Goal: Task Accomplishment & Management: Use online tool/utility

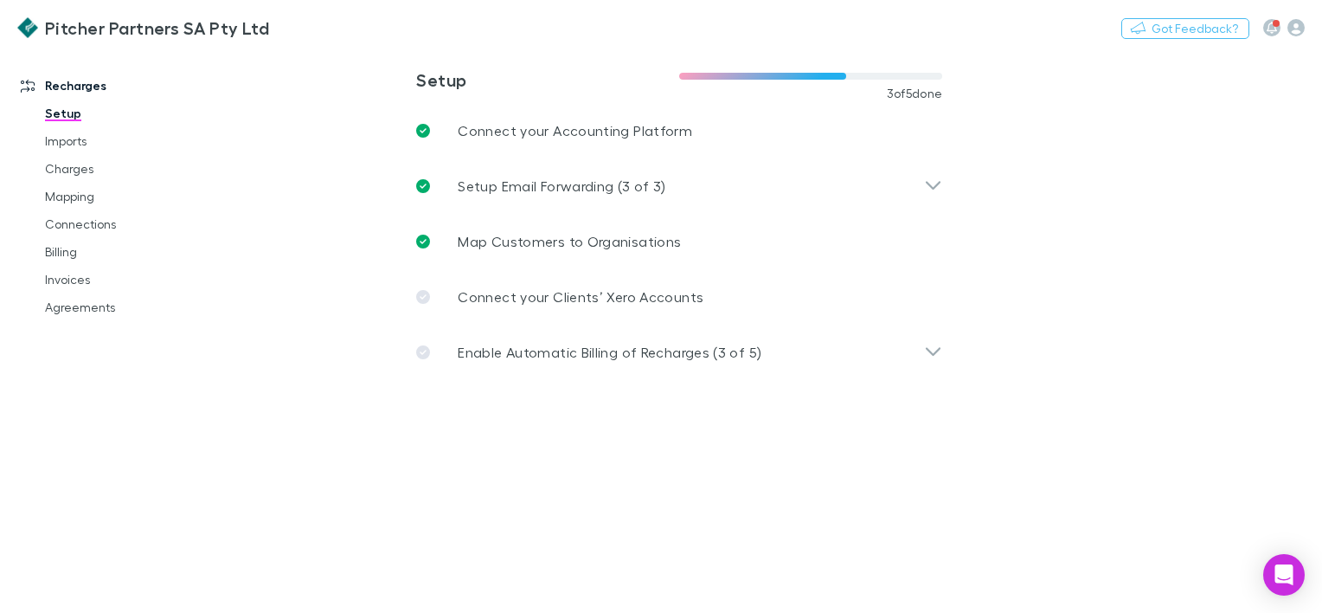
click at [190, 24] on h3 "Pitcher Partners SA Pty Ltd" at bounding box center [157, 27] width 224 height 21
click at [1296, 24] on icon "button" at bounding box center [1295, 27] width 17 height 17
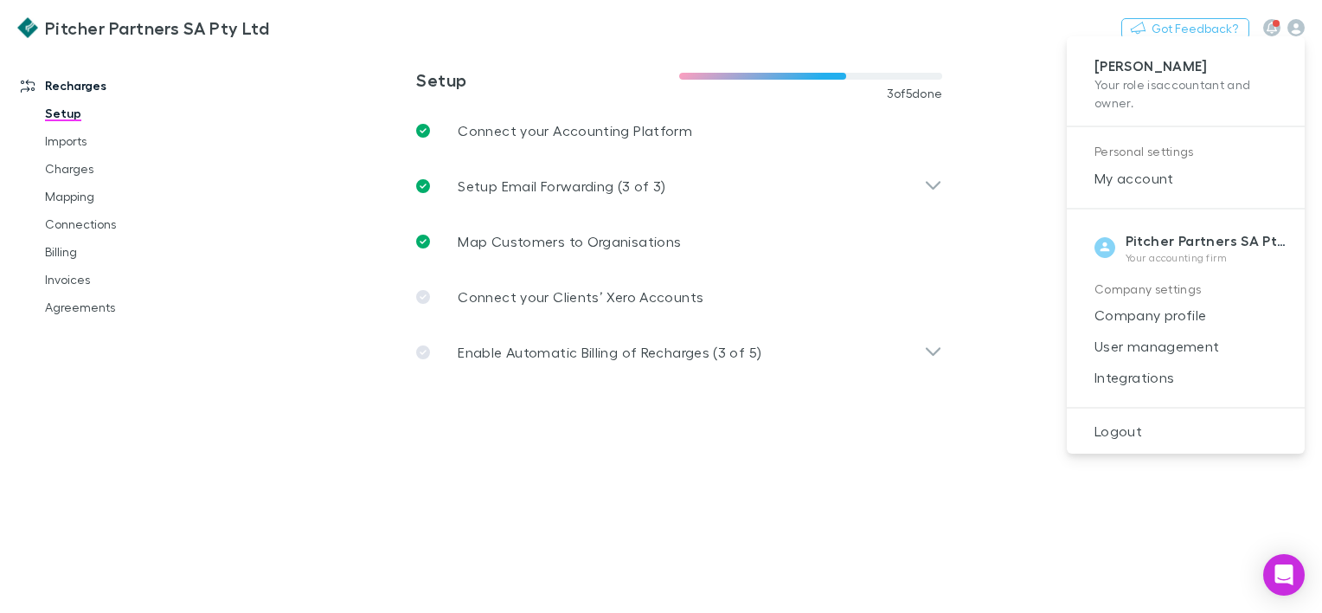
click at [941, 353] on div at bounding box center [661, 306] width 1322 height 613
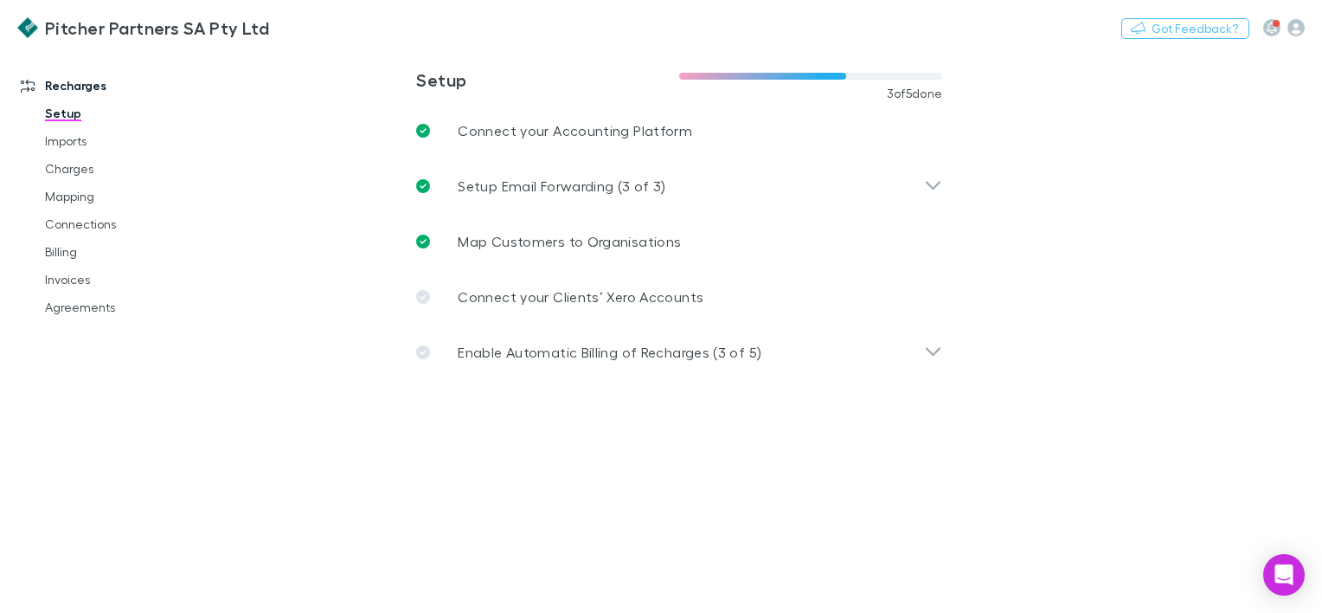
click at [935, 353] on icon at bounding box center [933, 351] width 15 height 9
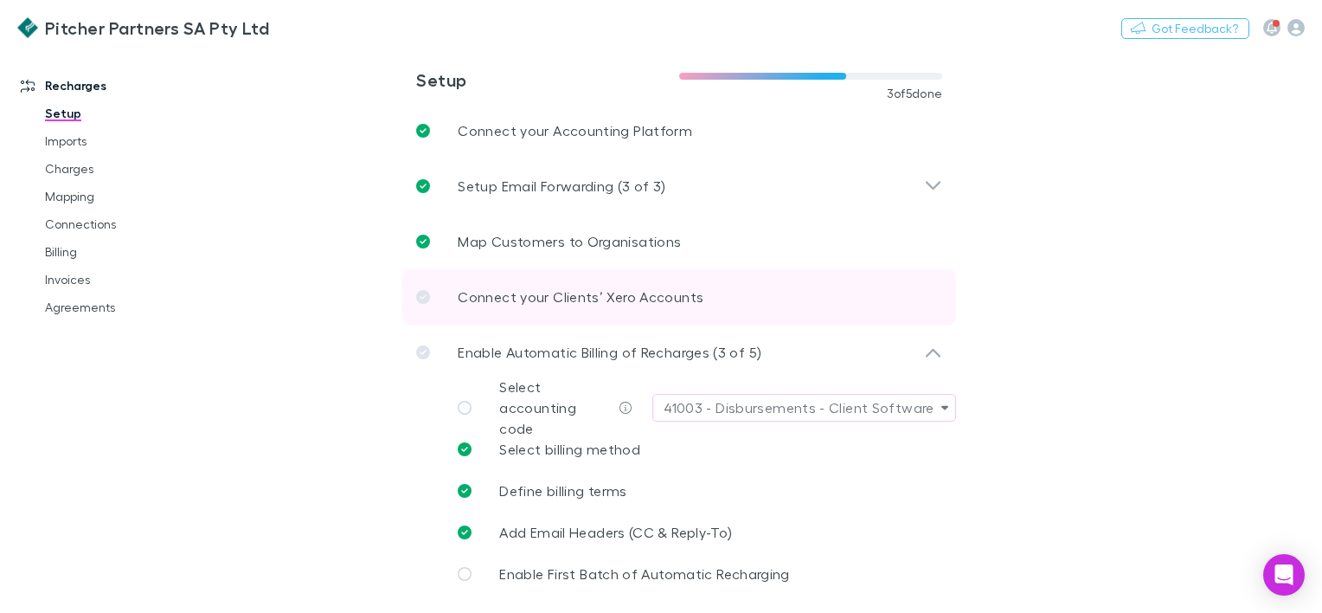
click at [561, 315] on link "Connect your Clients’ Xero Accounts" at bounding box center [679, 296] width 554 height 55
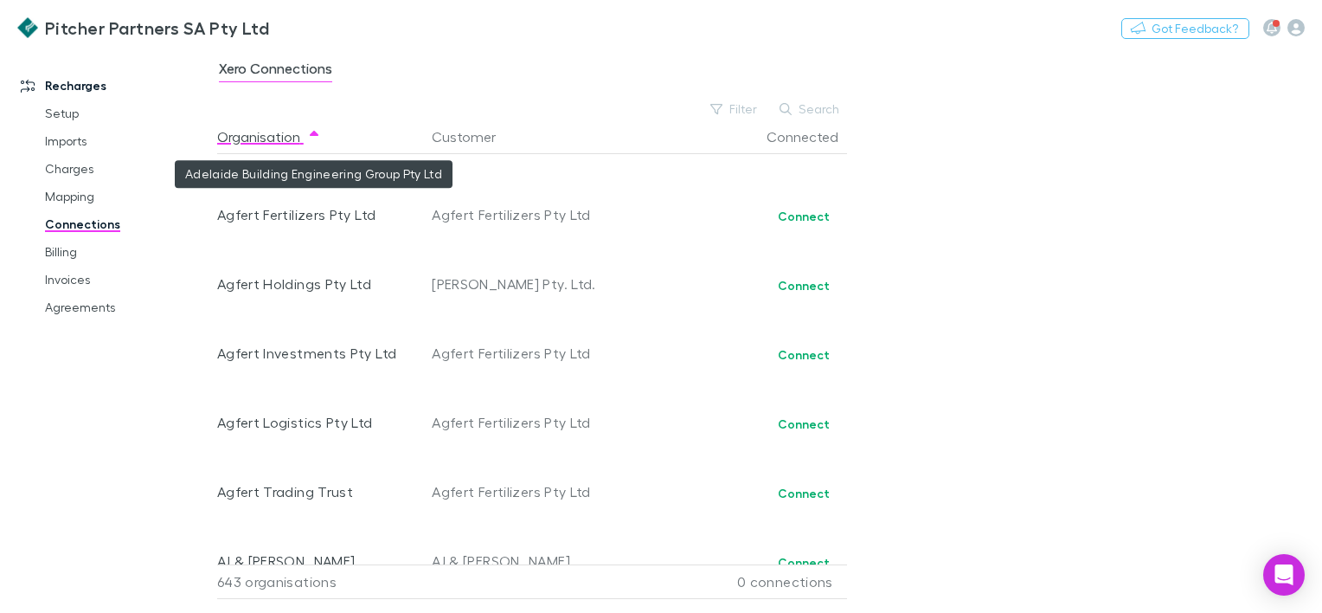
scroll to position [1384, 0]
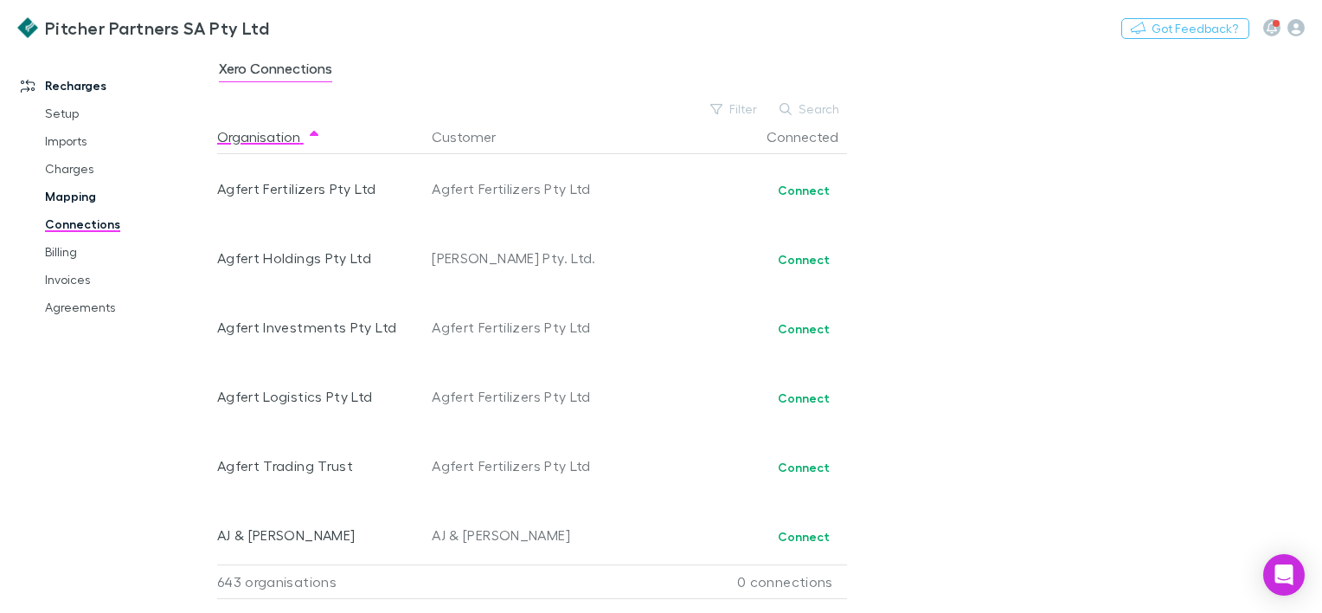
click at [61, 194] on link "Mapping" at bounding box center [127, 197] width 199 height 28
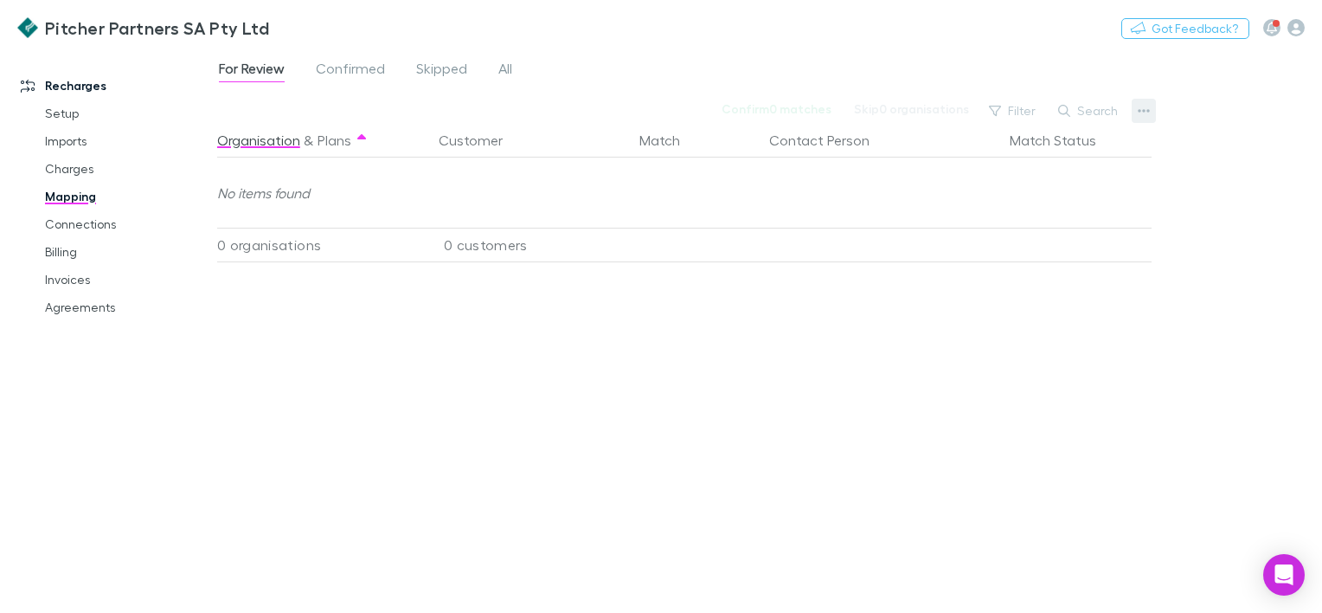
click at [1153, 112] on button "button" at bounding box center [1144, 111] width 24 height 24
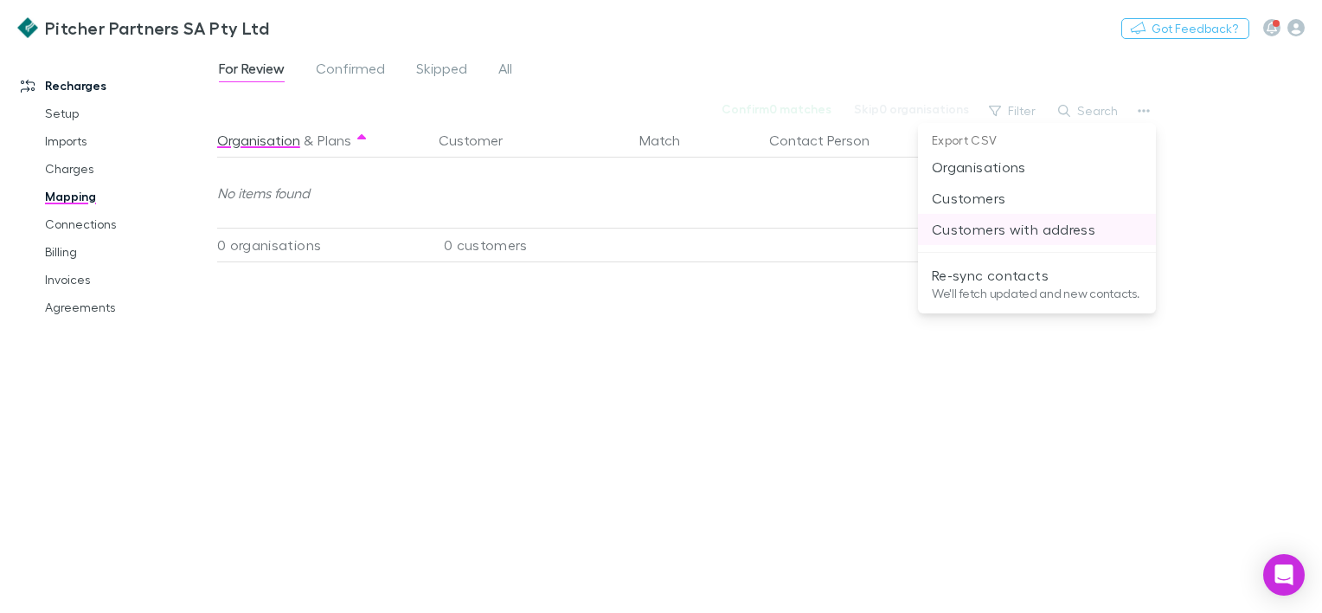
click at [986, 234] on p "Customers with address" at bounding box center [1037, 229] width 210 height 21
